Goal: Task Accomplishment & Management: Manage account settings

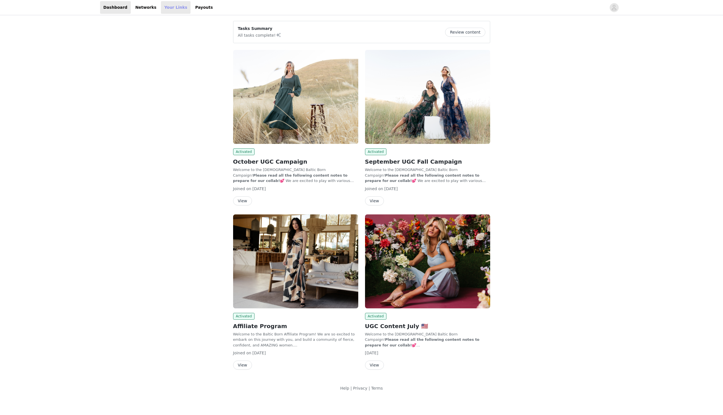
click at [178, 7] on link "Your Links" at bounding box center [176, 7] width 30 height 13
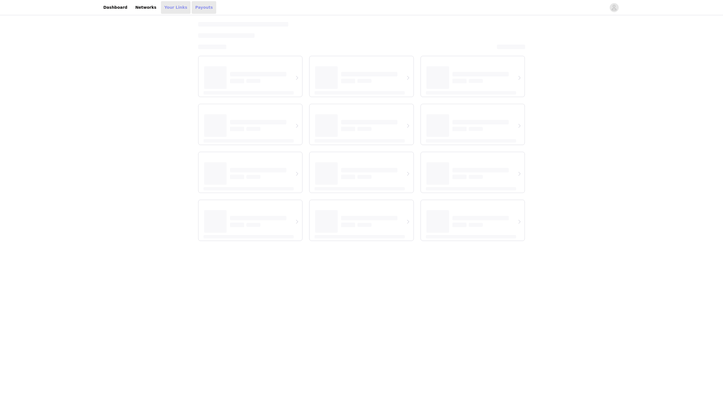
select select "12"
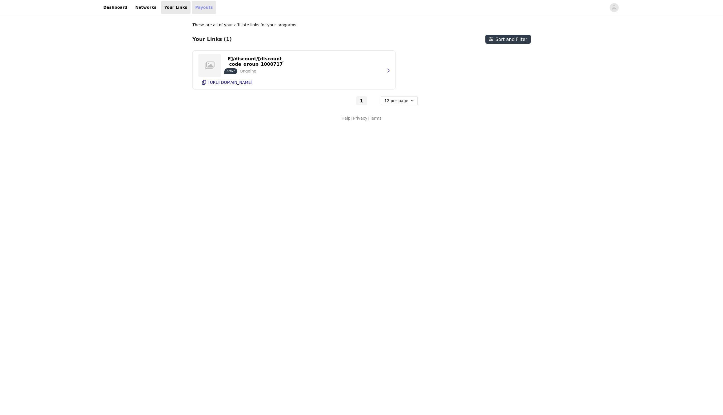
click at [199, 8] on link "Payouts" at bounding box center [204, 7] width 25 height 13
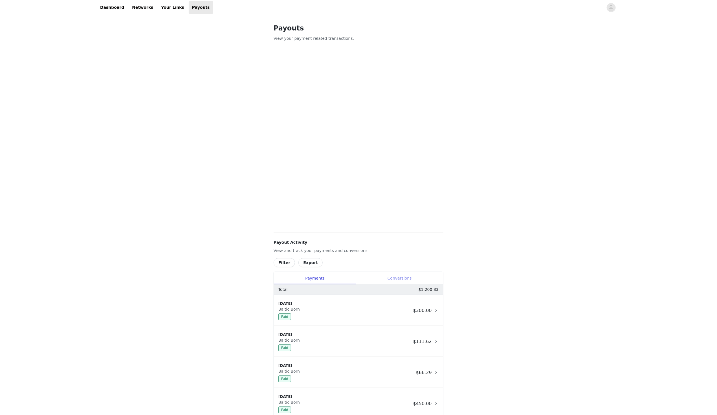
click at [399, 278] on div "Conversions" at bounding box center [399, 278] width 87 height 13
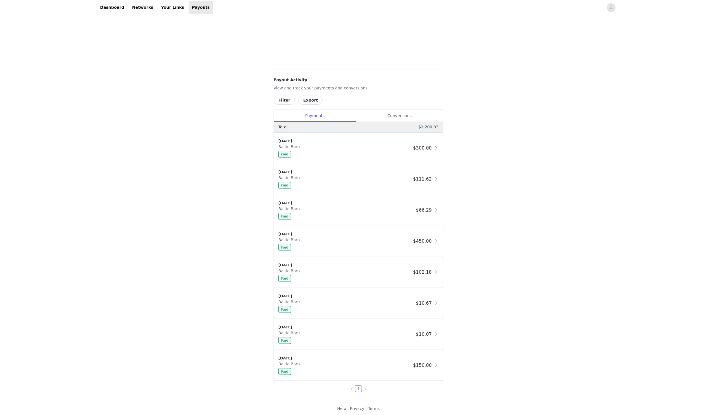
scroll to position [165, 0]
click at [397, 114] on div "Conversions" at bounding box center [399, 113] width 87 height 13
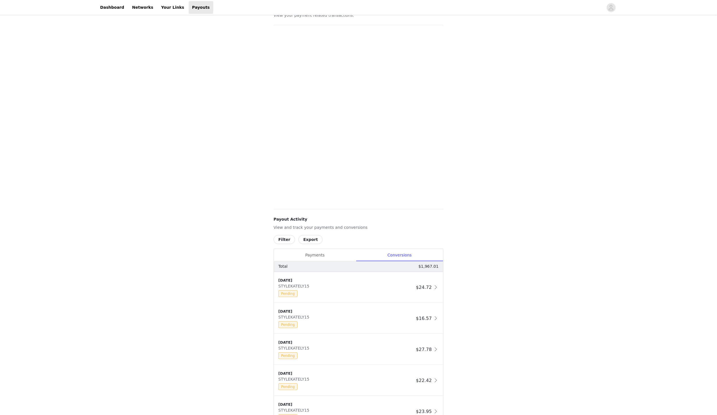
scroll to position [0, 0]
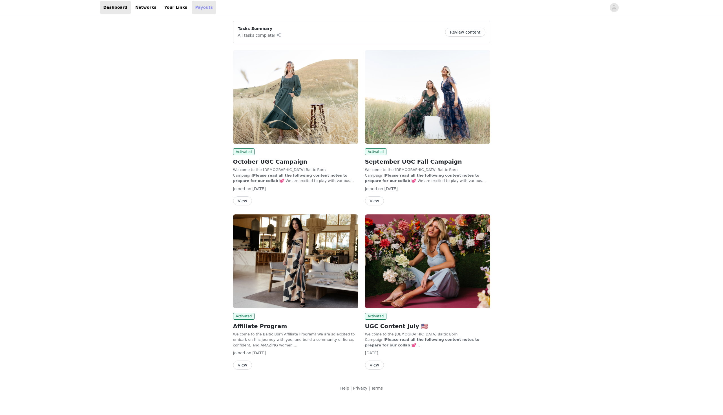
click at [192, 9] on link "Payouts" at bounding box center [204, 7] width 25 height 13
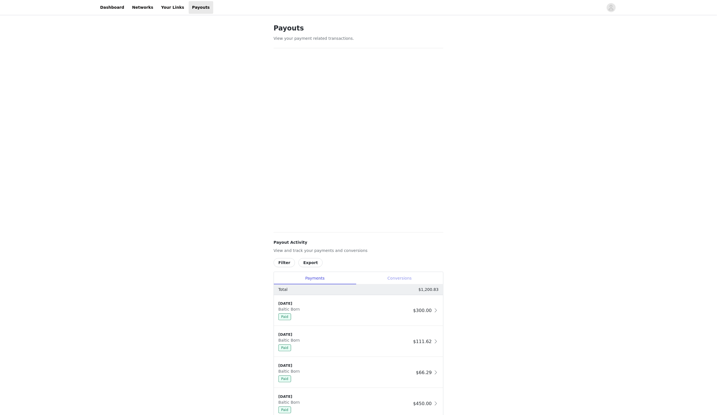
click at [408, 274] on div "Conversions" at bounding box center [399, 278] width 87 height 13
click at [163, 8] on link "Your Links" at bounding box center [173, 7] width 30 height 13
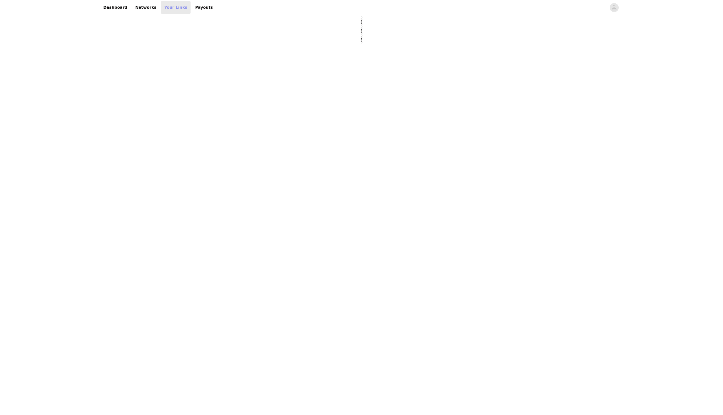
select select "12"
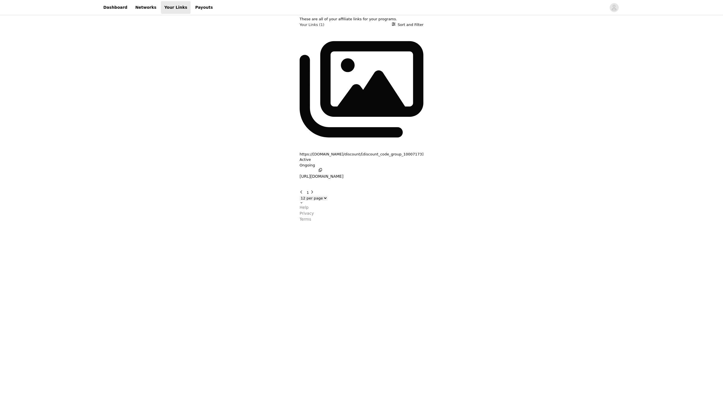
click at [328, 196] on select "6 per page 12 per page 24 per page" at bounding box center [314, 198] width 28 height 5
click at [351, 67] on div "https://balticborn.com/discount/[discount_code_group_10007173] Active Ongoing h…" at bounding box center [362, 103] width 124 height 153
click at [305, 185] on icon "button" at bounding box center [305, 185] width 0 height 0
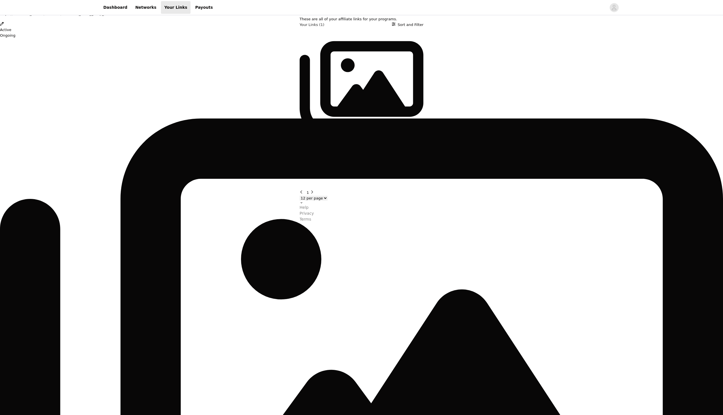
drag, startPoint x: 570, startPoint y: 269, endPoint x: 596, endPoint y: 270, distance: 25.7
drag, startPoint x: 585, startPoint y: 301, endPoint x: 619, endPoint y: 299, distance: 34.2
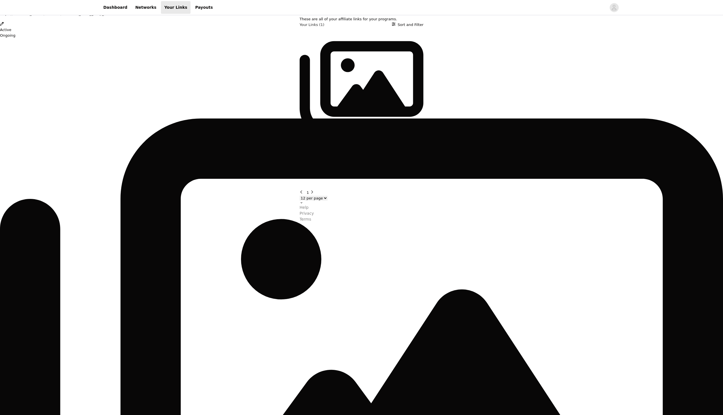
drag, startPoint x: 569, startPoint y: 287, endPoint x: 636, endPoint y: 305, distance: 68.9
drag, startPoint x: 583, startPoint y: 263, endPoint x: 610, endPoint y: 274, distance: 28.8
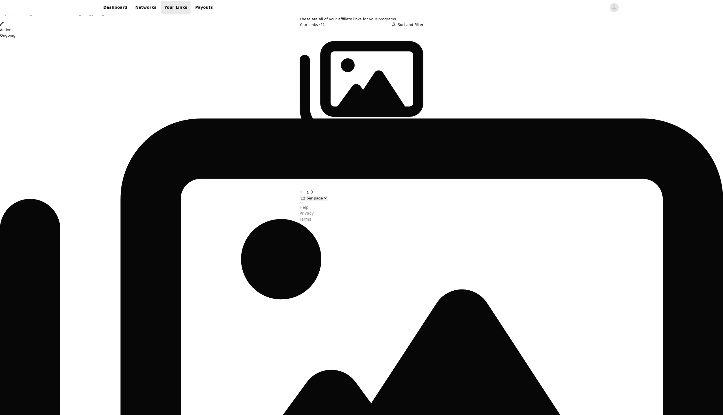
drag, startPoint x: 579, startPoint y: 215, endPoint x: 600, endPoint y: 282, distance: 70.4
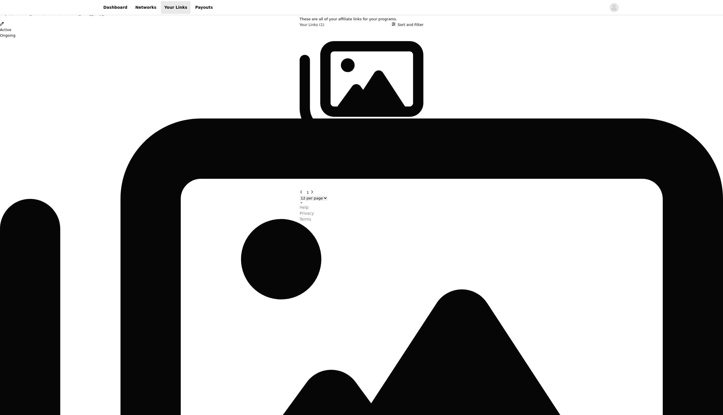
click at [4, 5] on icon "Close" at bounding box center [2, 3] width 4 height 4
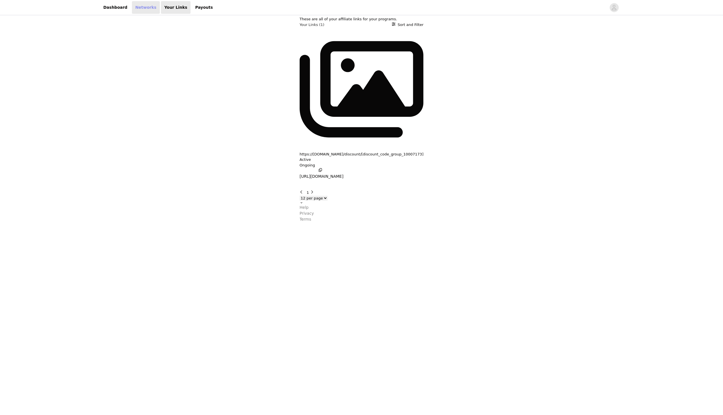
click at [153, 9] on link "Networks" at bounding box center [146, 7] width 28 height 13
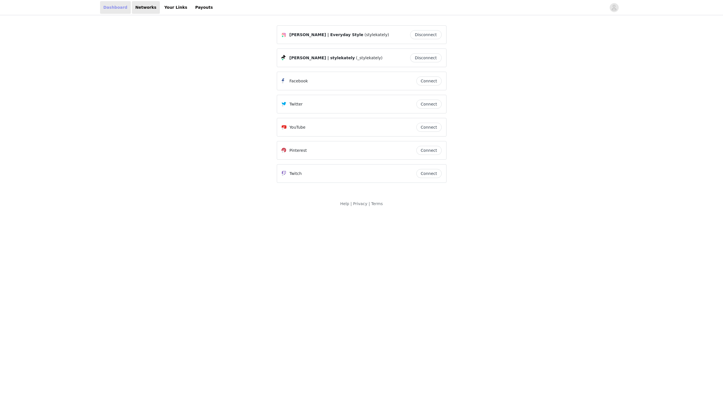
click at [105, 9] on link "Dashboard" at bounding box center [115, 7] width 31 height 13
